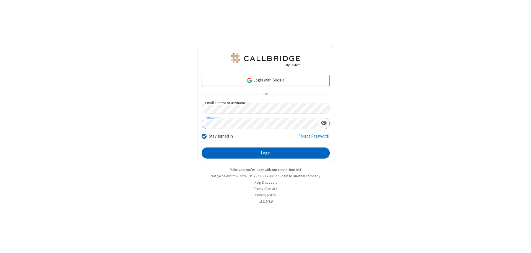
click at [265, 153] on button "Login" at bounding box center [265, 153] width 128 height 11
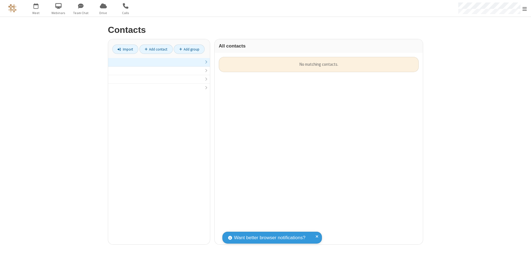
click at [159, 65] on link at bounding box center [159, 62] width 102 height 9
click at [159, 65] on link at bounding box center [159, 65] width 102 height 15
click at [159, 65] on link at bounding box center [159, 62] width 102 height 9
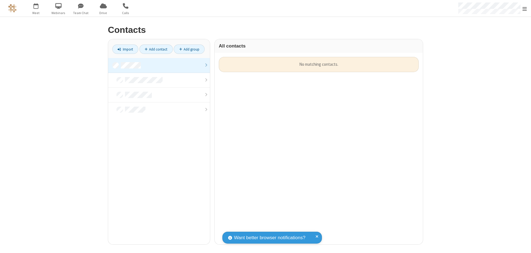
scroll to position [188, 204]
